Goal: Task Accomplishment & Management: Use online tool/utility

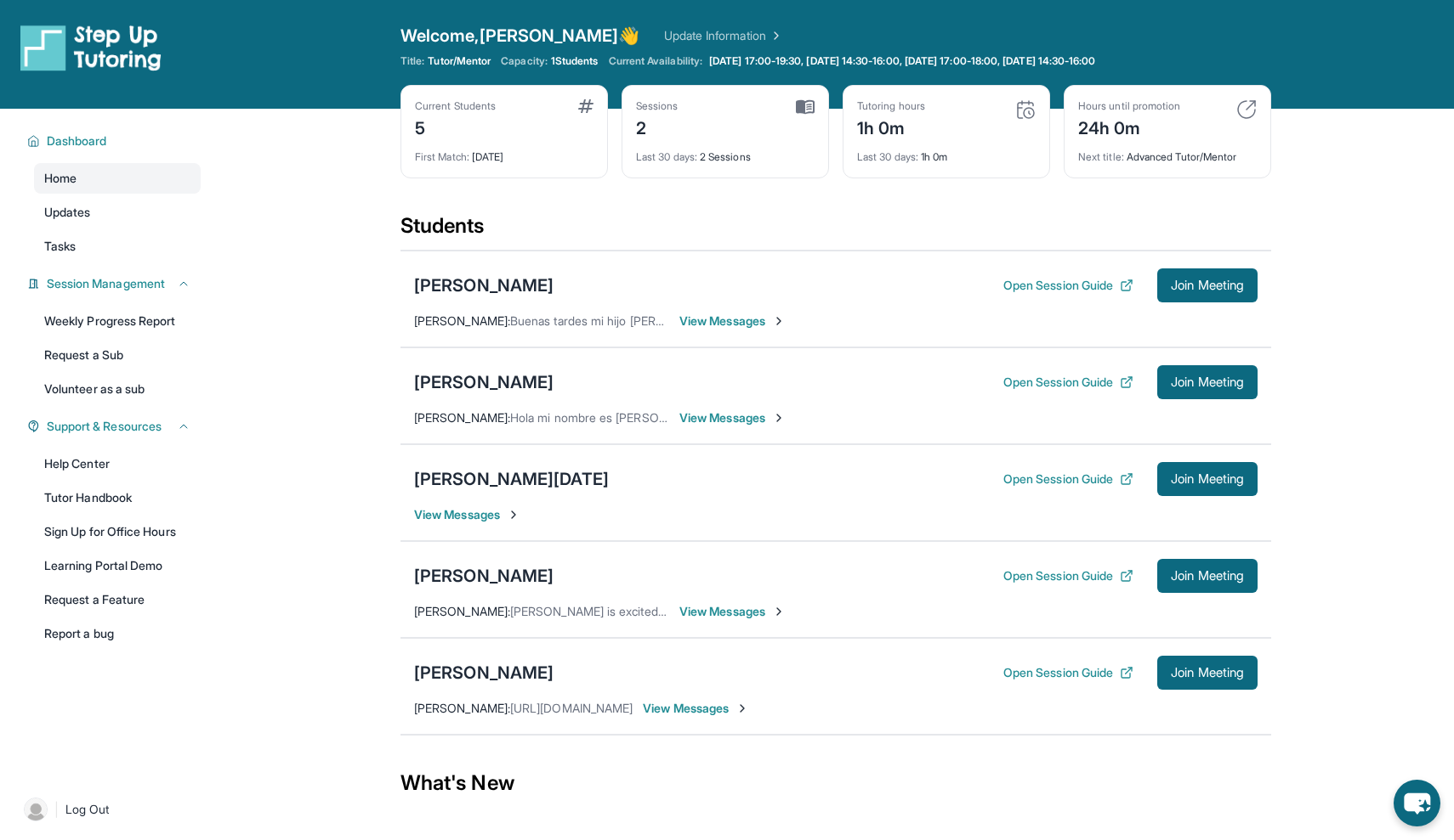
click at [1190, 480] on span "Join Meeting" at bounding box center [1207, 479] width 73 height 11
click at [1195, 280] on span "Join Meeting" at bounding box center [1207, 285] width 73 height 11
click at [1112, 281] on button "Open Session Guide" at bounding box center [1067, 285] width 130 height 17
click at [1200, 284] on span "Join Meeting" at bounding box center [1207, 285] width 73 height 11
